Goal: Task Accomplishment & Management: Complete application form

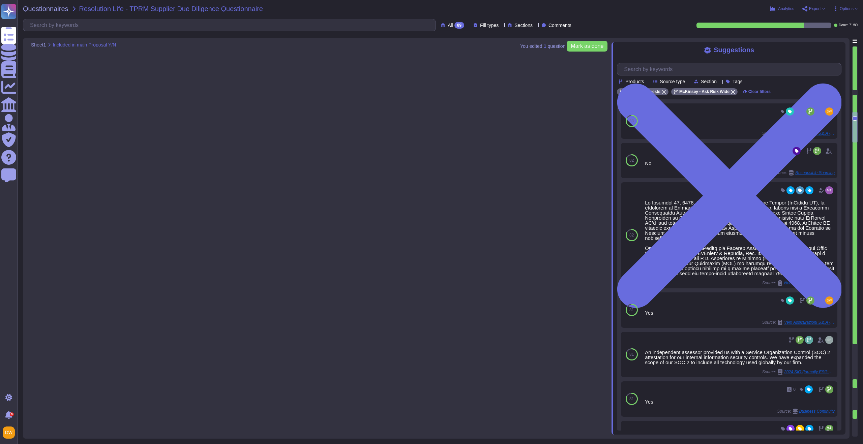
type textarea "As a private company, we do not disclose Firm financial information. We are con…"
type textarea "As a private company, we do not allow auditing on a broad basis. However, we co…"
type textarea "LoRemips do s ametco adipiscing elitseddoe temp incididun ut laboree doloremagn…"
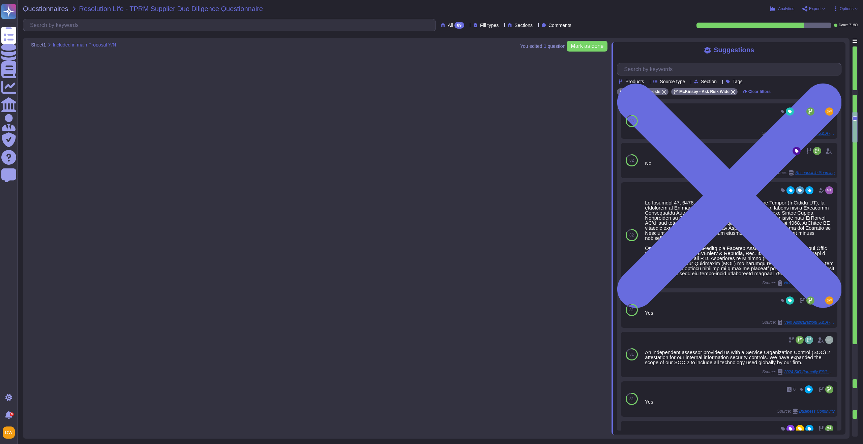
scroll to position [490, 0]
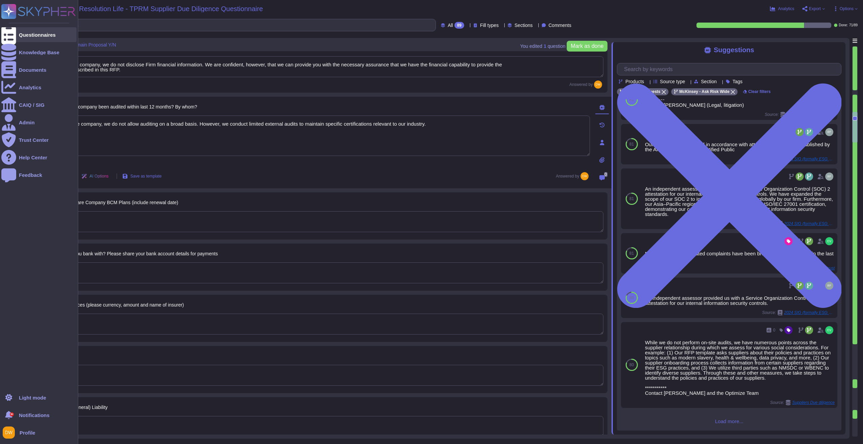
click at [12, 32] on icon at bounding box center [8, 35] width 15 height 20
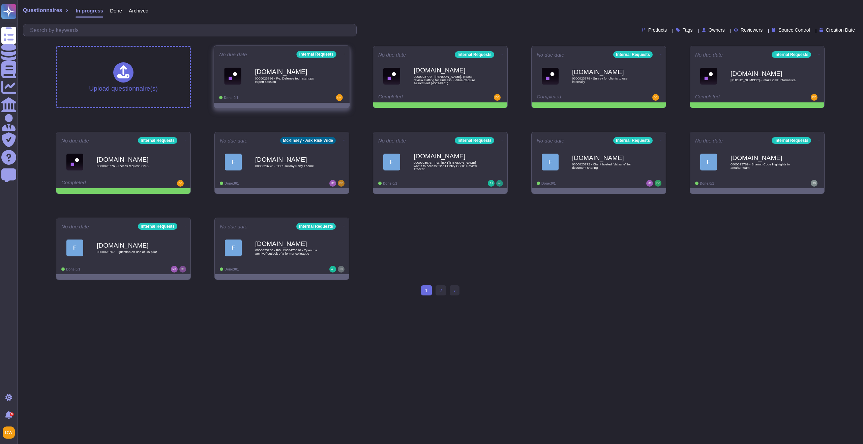
click at [259, 74] on b "[DOMAIN_NAME]" at bounding box center [289, 72] width 68 height 6
